Goal: Book appointment/travel/reservation

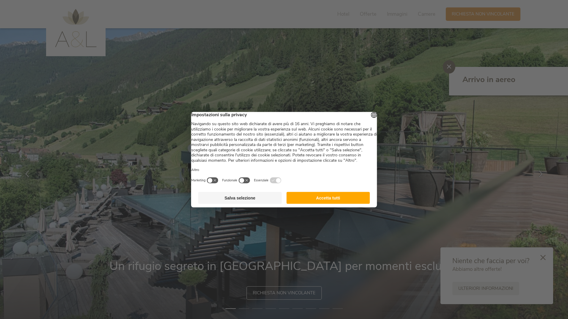
click at [234, 204] on button "Salva selezione" at bounding box center [240, 198] width 84 height 12
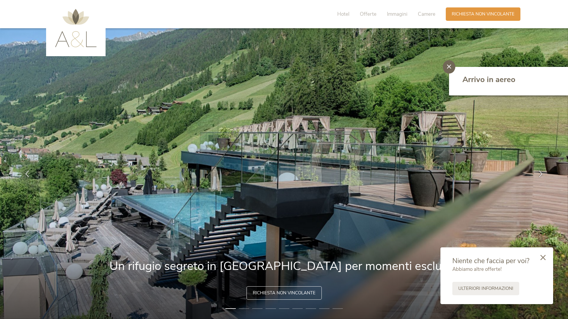
click at [449, 69] on div at bounding box center [448, 66] width 12 height 13
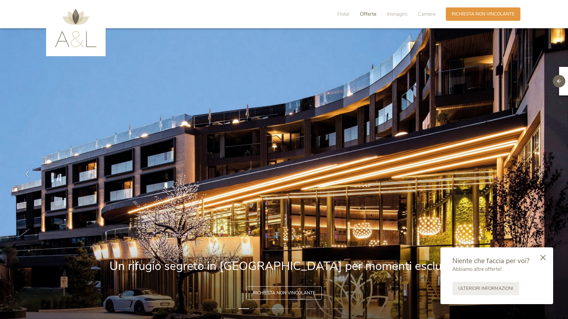
click at [360, 17] on span "Offerte" at bounding box center [368, 14] width 17 height 7
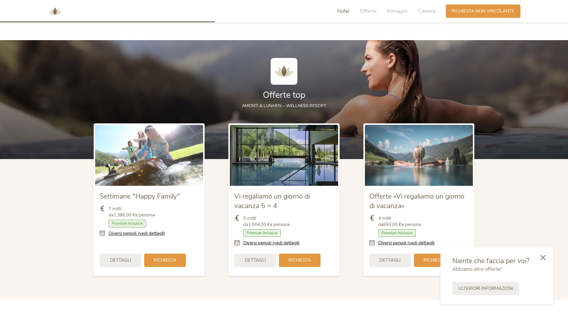
scroll to position [692, 0]
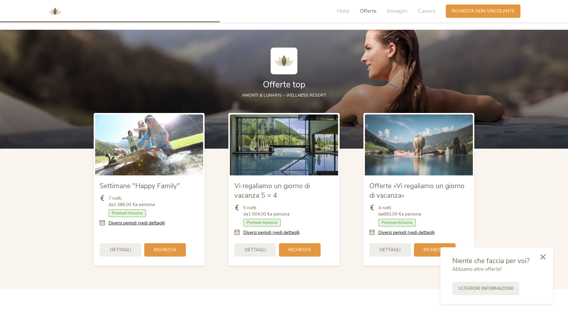
click at [541, 258] on icon at bounding box center [542, 256] width 5 height 5
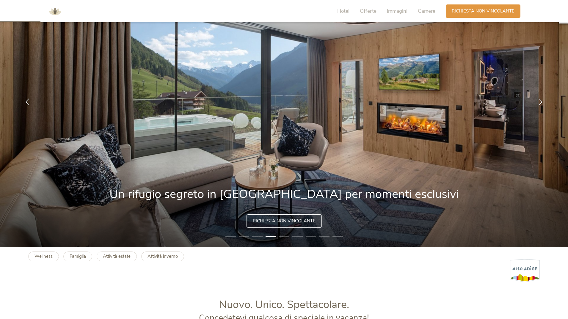
scroll to position [9, 0]
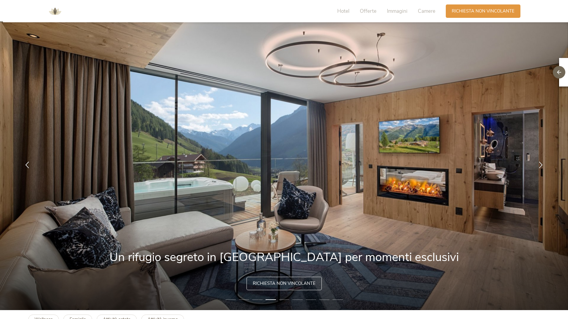
click at [282, 282] on span "Richiesta non vincolante" at bounding box center [284, 283] width 63 height 6
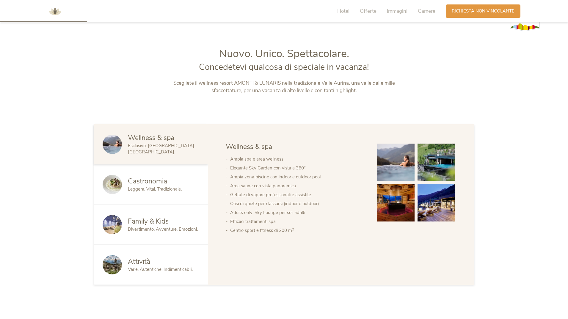
scroll to position [275, 0]
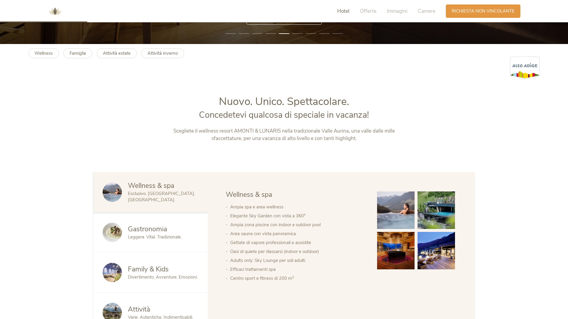
click at [343, 12] on span "Hotel" at bounding box center [343, 11] width 12 height 7
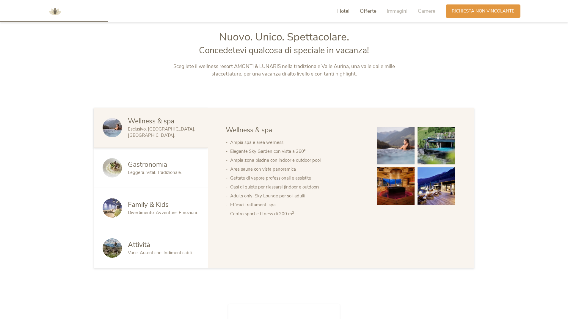
click at [362, 12] on span "Offerte" at bounding box center [368, 11] width 17 height 7
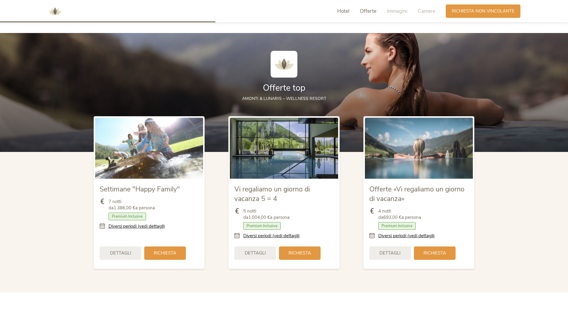
scroll to position [692, 0]
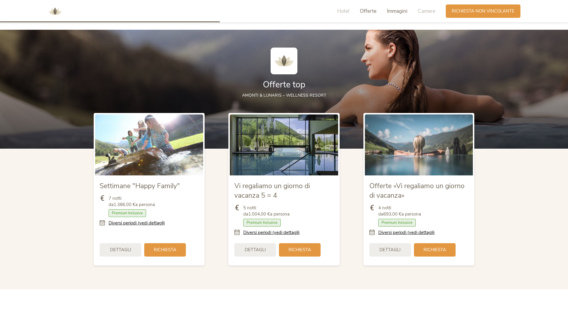
click at [393, 10] on span "Immagini" at bounding box center [397, 11] width 21 height 7
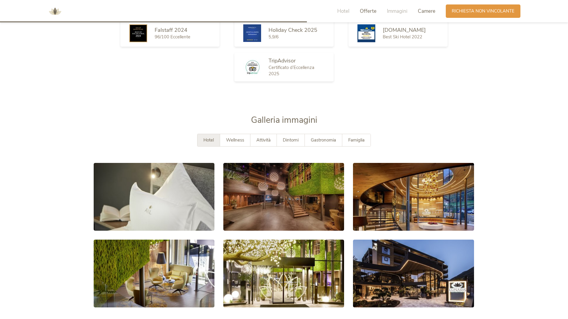
click at [429, 11] on span "Camere" at bounding box center [427, 11] width 18 height 7
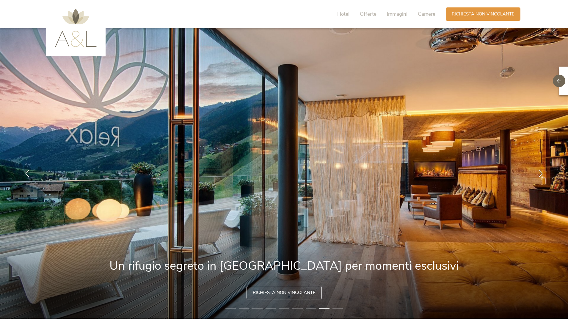
scroll to position [0, 0]
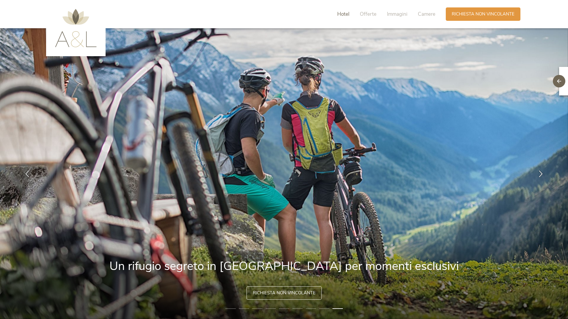
click at [347, 15] on span "Hotel" at bounding box center [343, 14] width 12 height 7
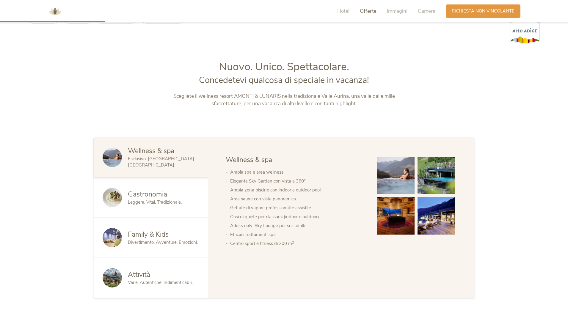
scroll to position [339, 0]
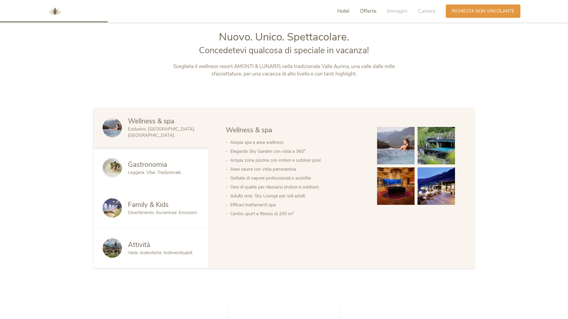
click at [367, 13] on span "Offerte" at bounding box center [368, 11] width 17 height 7
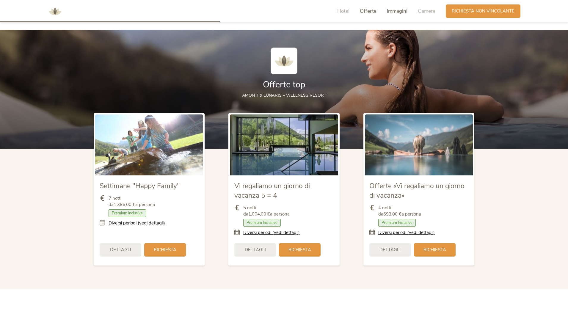
click at [390, 14] on span "Immagini" at bounding box center [397, 11] width 21 height 7
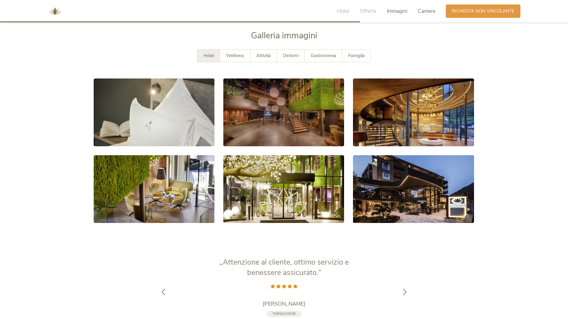
click at [427, 14] on span "Camere" at bounding box center [427, 11] width 18 height 7
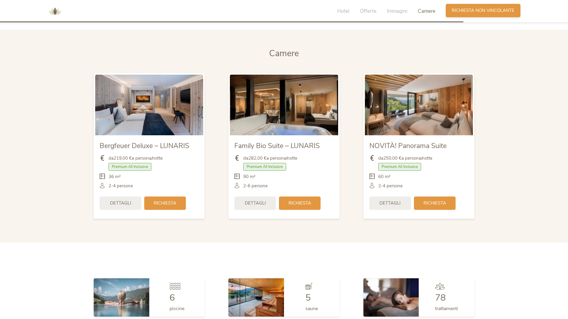
click at [463, 13] on span "Richiesta non vincolante" at bounding box center [482, 10] width 63 height 6
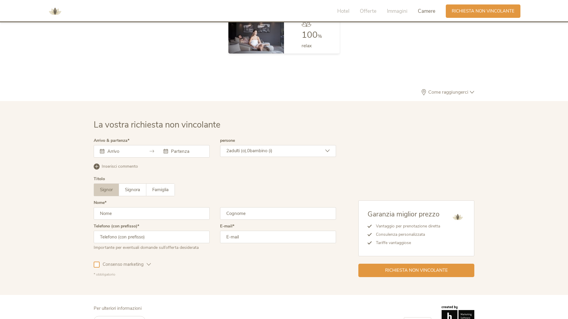
scroll to position [1790, 0]
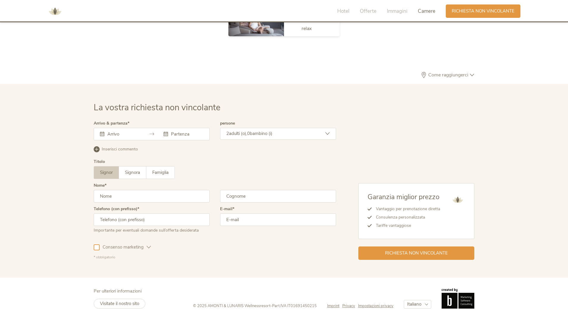
click at [51, 205] on div "La vostra richiesta non vincolante Arrivo & partenza [DATE] Lun Mar Mer Gio Ven…" at bounding box center [284, 181] width 568 height 194
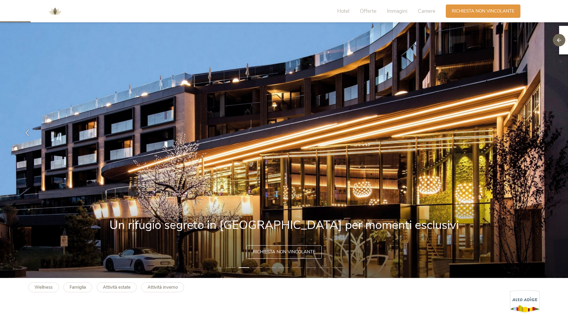
scroll to position [0, 0]
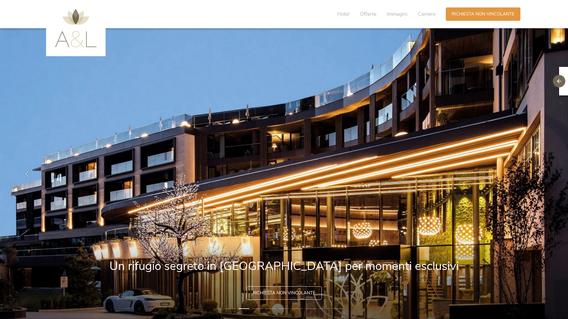
click at [75, 20] on img at bounding box center [76, 28] width 42 height 38
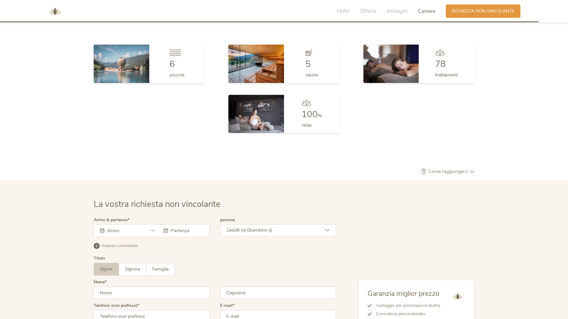
scroll to position [1790, 0]
